Goal: Information Seeking & Learning: Check status

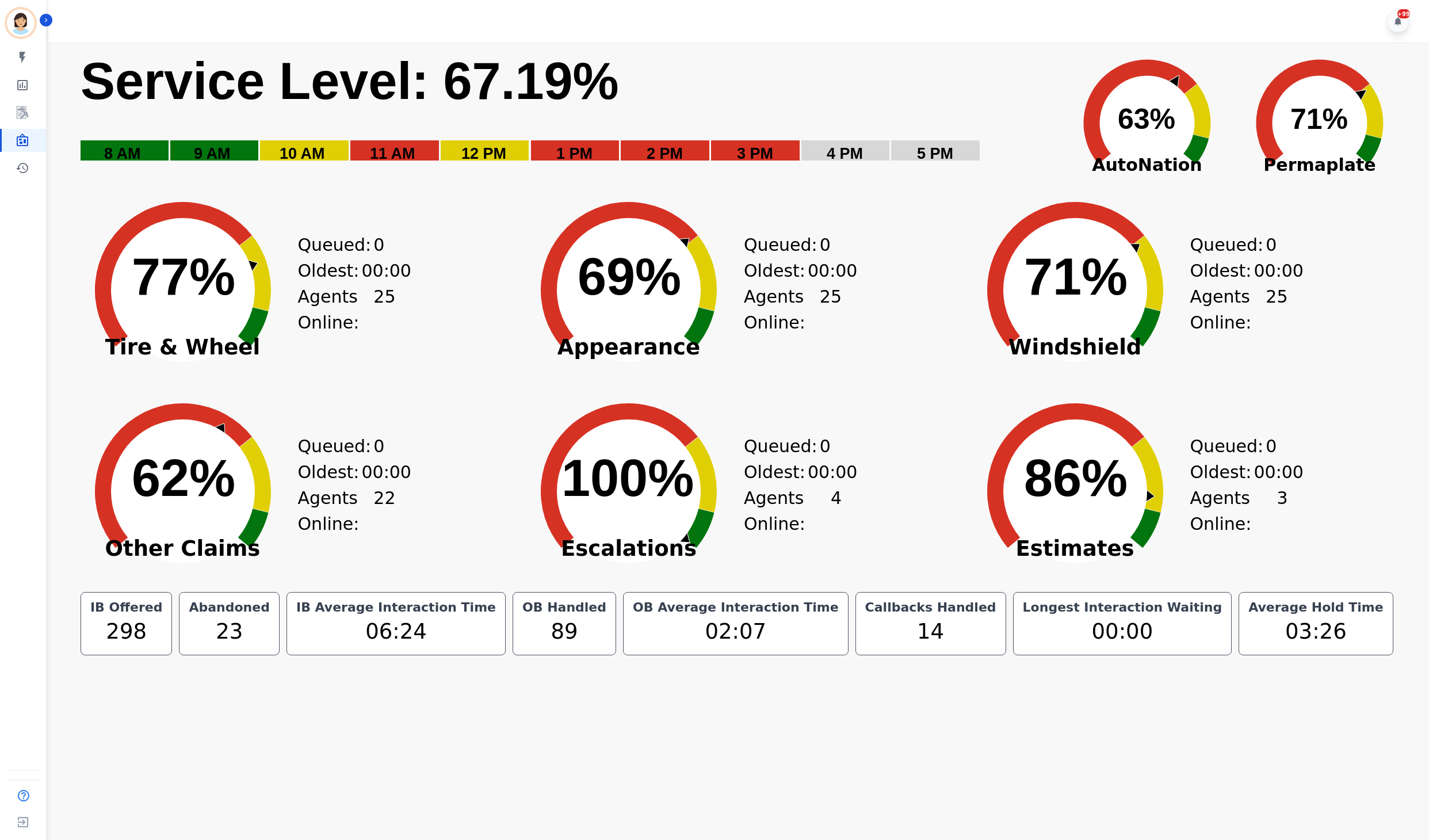
click at [985, 77] on rect "Service Level: 0%" at bounding box center [567, 114] width 975 height 129
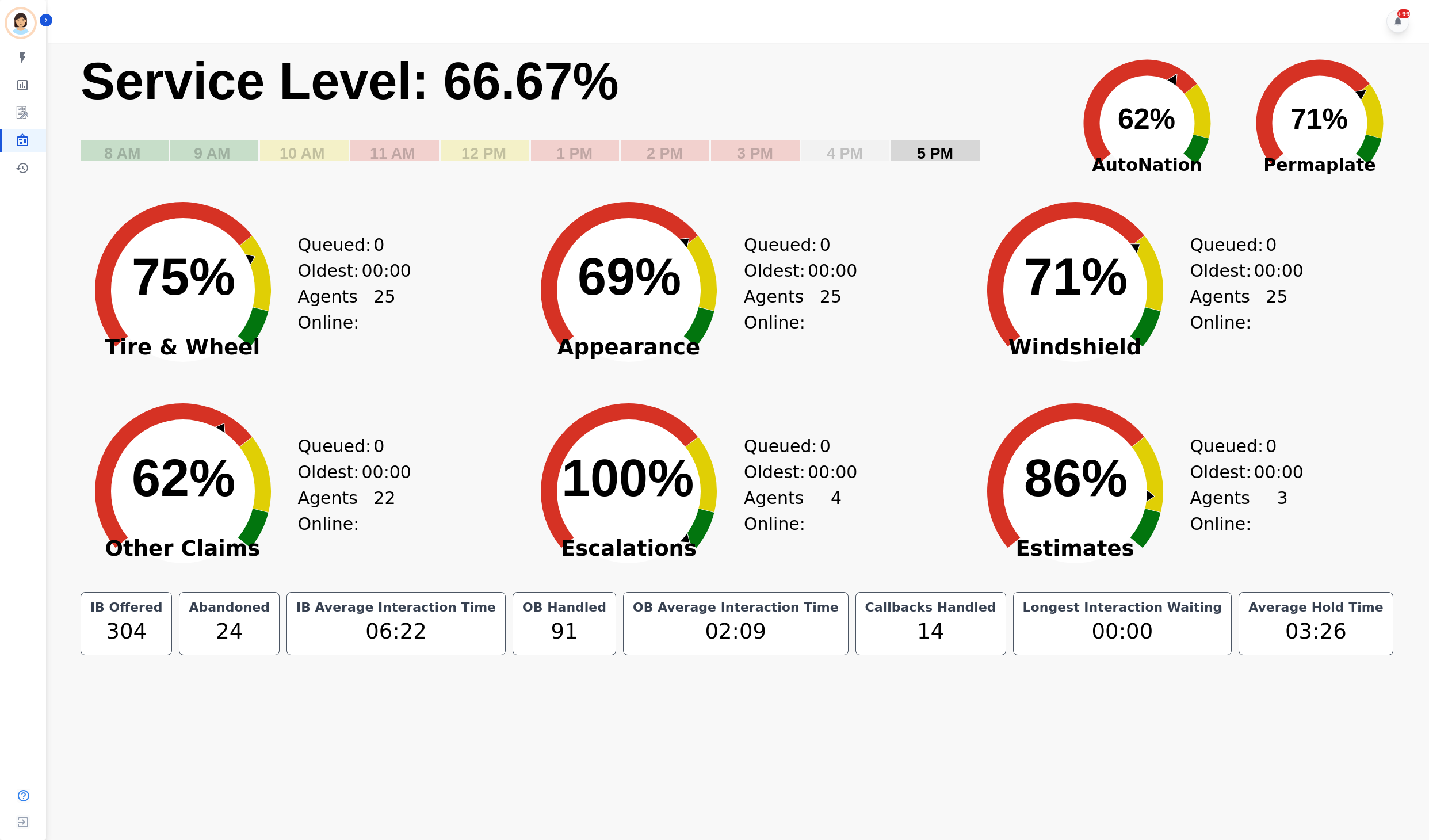
click at [895, 147] on rect "Service Level: 0%" at bounding box center [936, 150] width 89 height 20
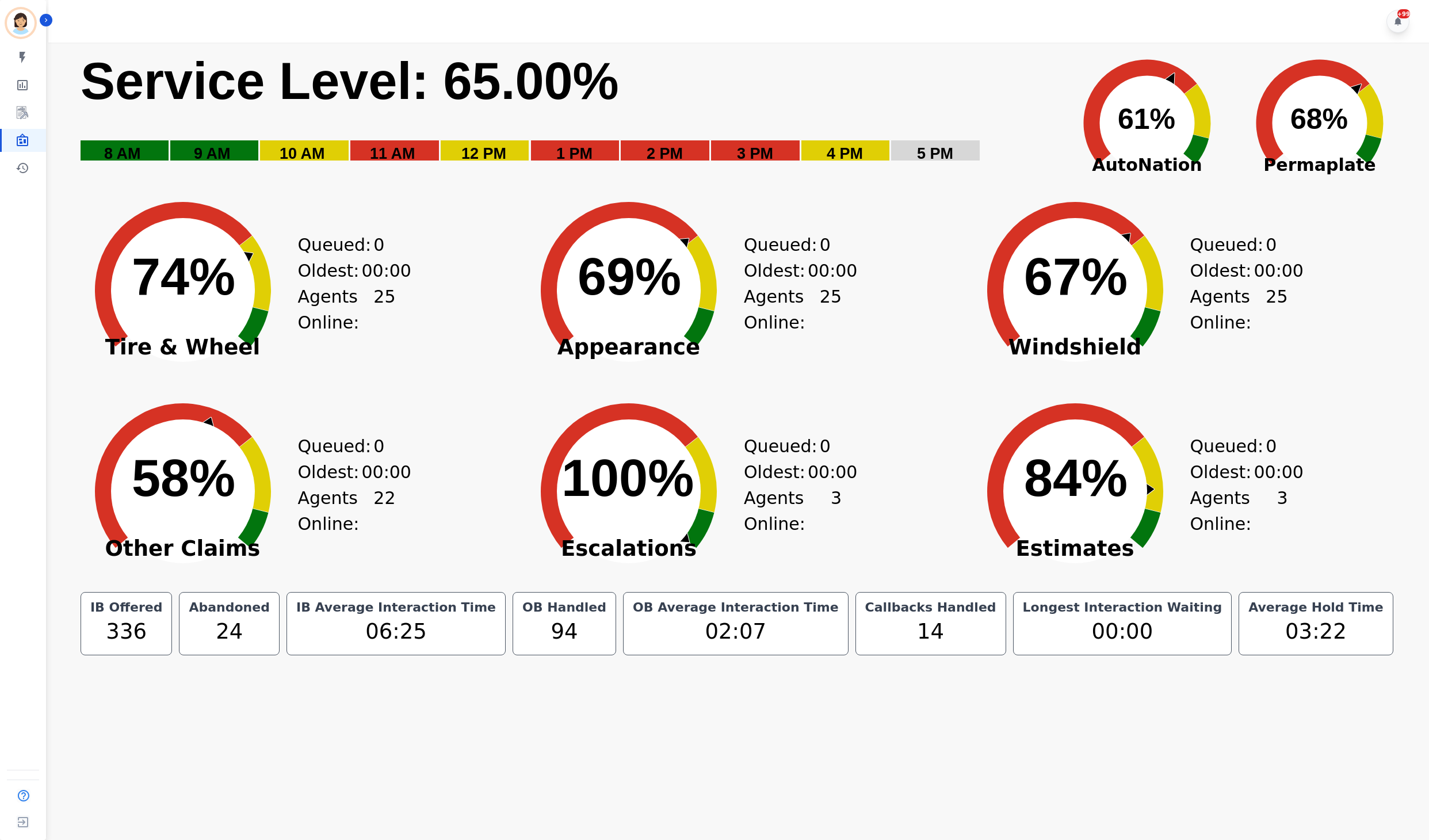
click at [936, 84] on rect "Service Level: 0%" at bounding box center [567, 114] width 975 height 129
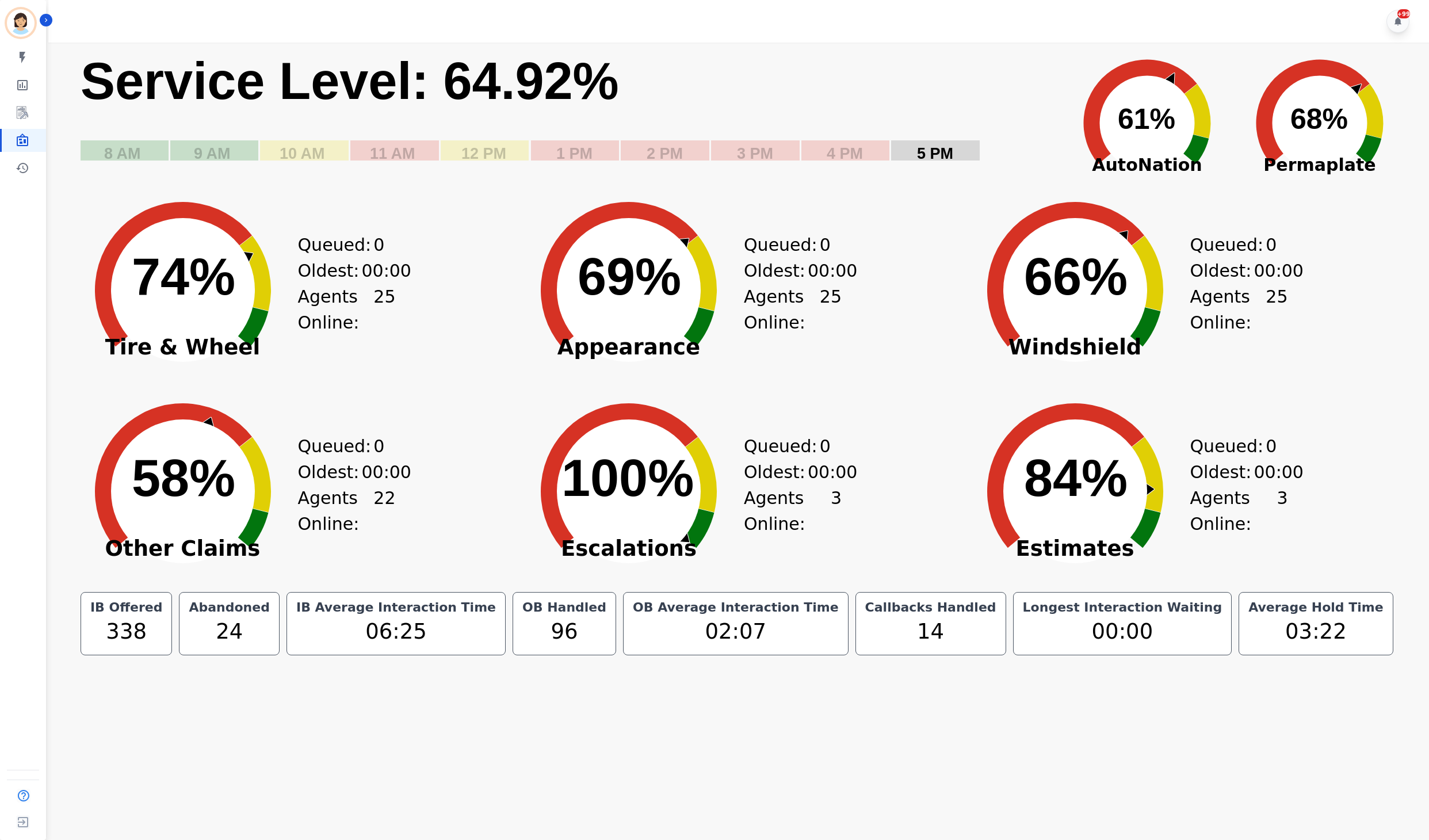
click at [898, 144] on rect "Service Level: 0%" at bounding box center [936, 150] width 89 height 20
